Goal: Find specific page/section: Find specific page/section

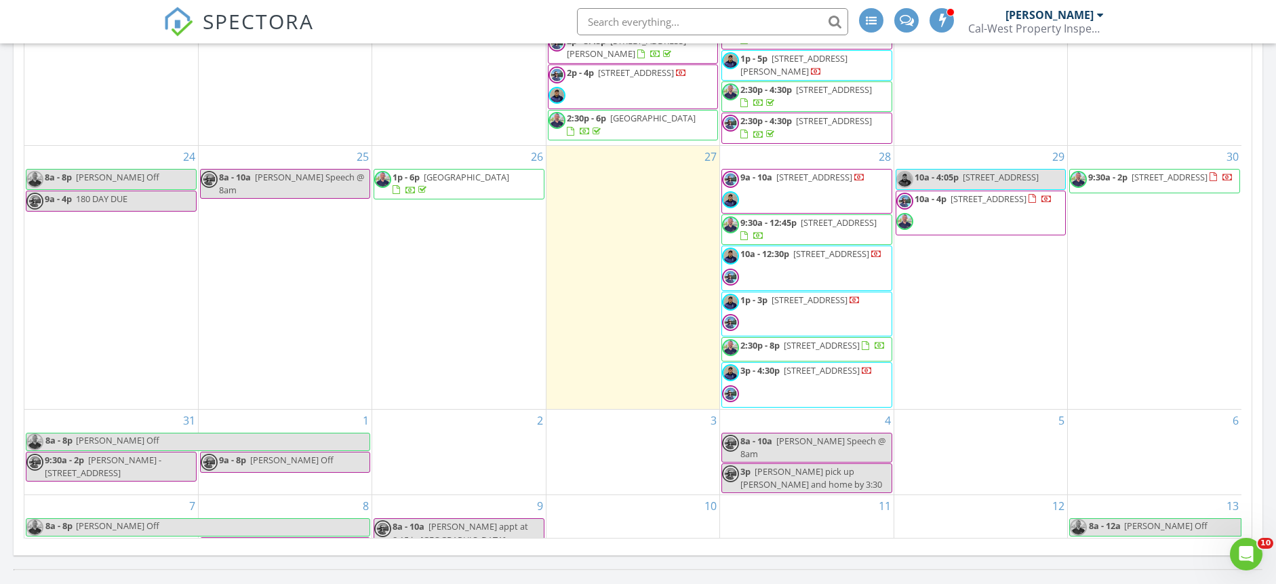
scroll to position [69, 0]
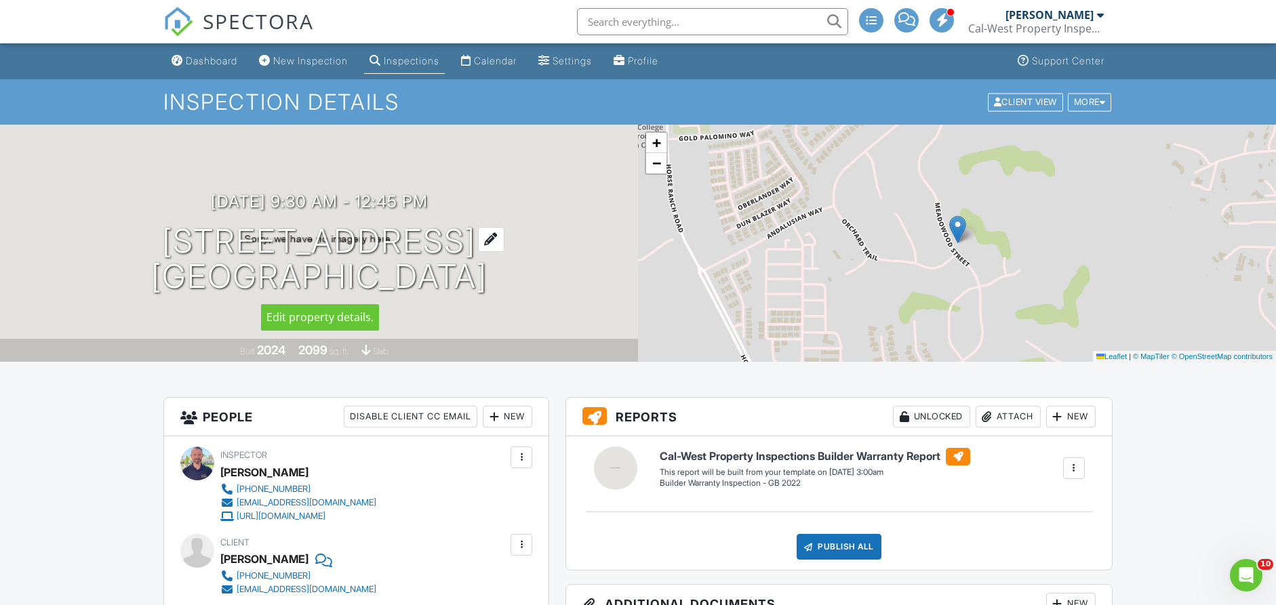
click at [223, 241] on h1 "549 Meadowood St Fallbrook, CA 92028" at bounding box center [319, 260] width 336 height 72
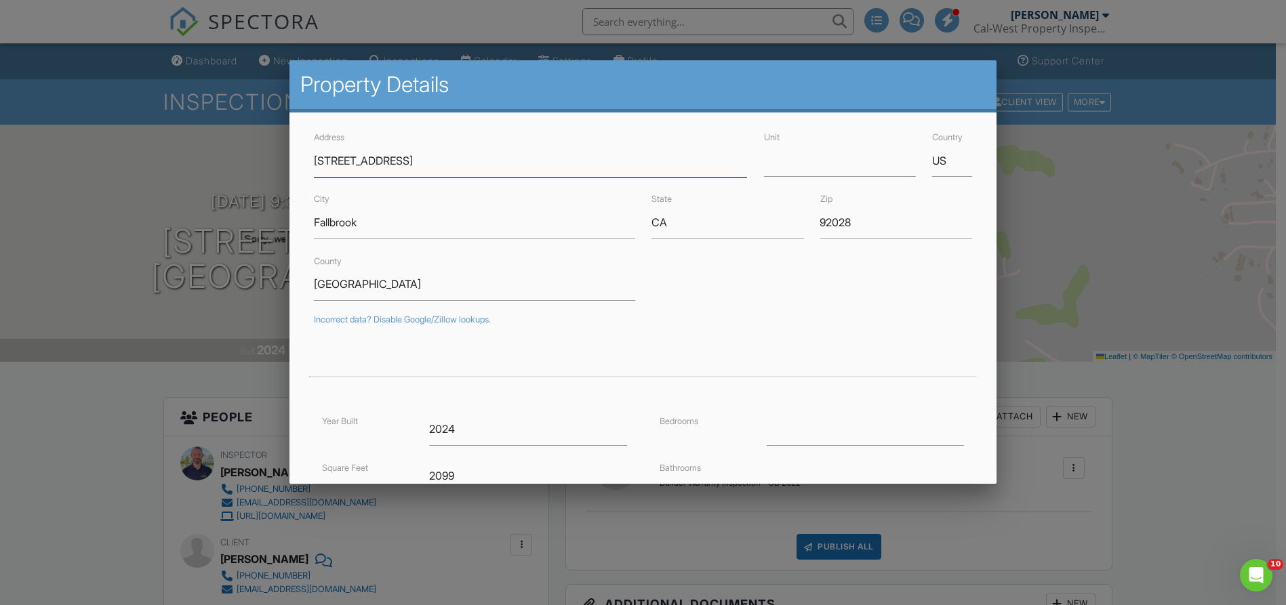
click at [335, 163] on input "[STREET_ADDRESS]" at bounding box center [531, 160] width 434 height 33
drag, startPoint x: 338, startPoint y: 158, endPoint x: 401, endPoint y: 159, distance: 62.4
click at [401, 159] on input "[STREET_ADDRESS]" at bounding box center [531, 160] width 434 height 33
click at [673, 26] on div at bounding box center [643, 310] width 1286 height 757
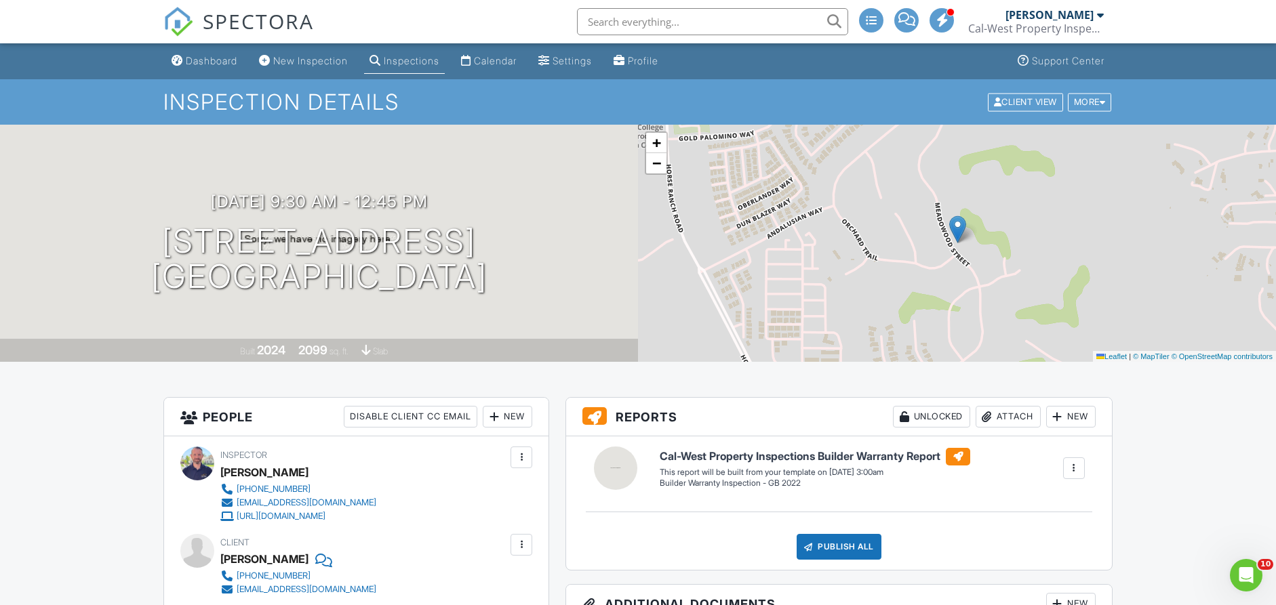
click at [662, 22] on input "text" at bounding box center [712, 21] width 271 height 27
paste input "Meadowood"
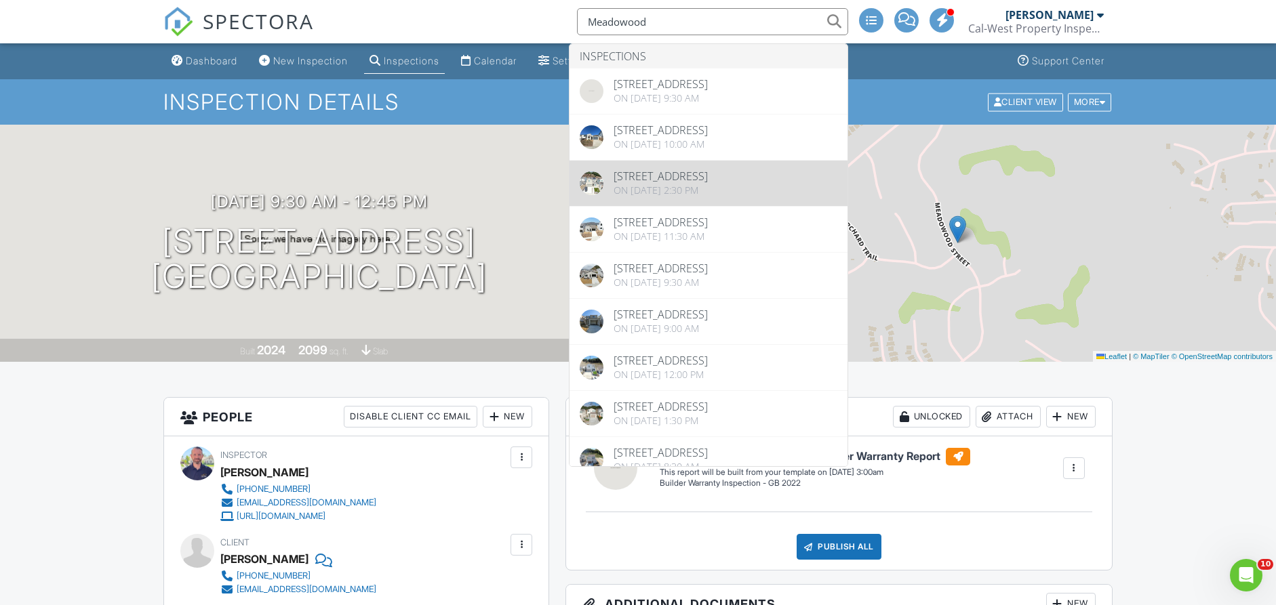
type input "Meadowood"
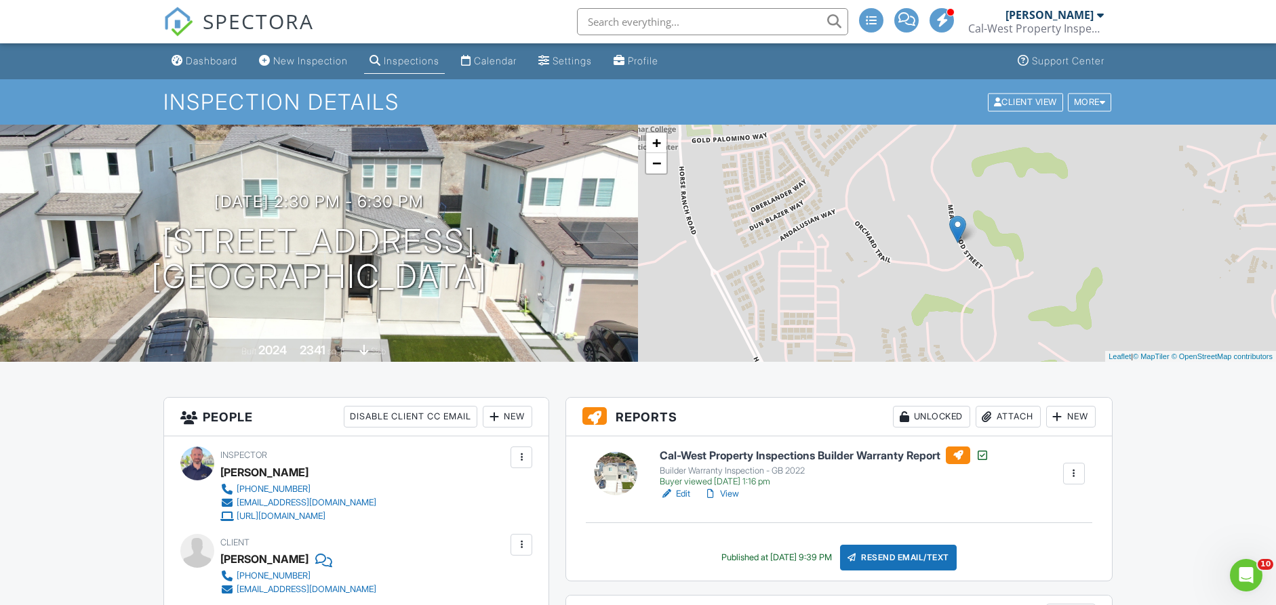
click at [734, 492] on link "View" at bounding box center [721, 494] width 35 height 14
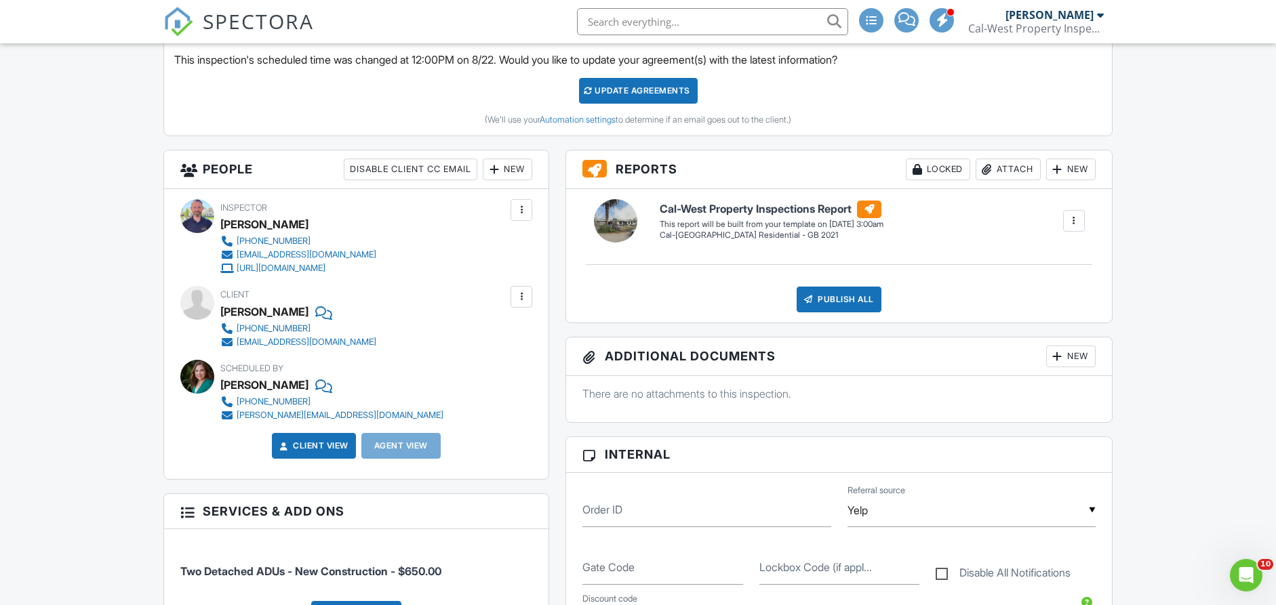
scroll to position [244, 0]
